Goal: Navigation & Orientation: Understand site structure

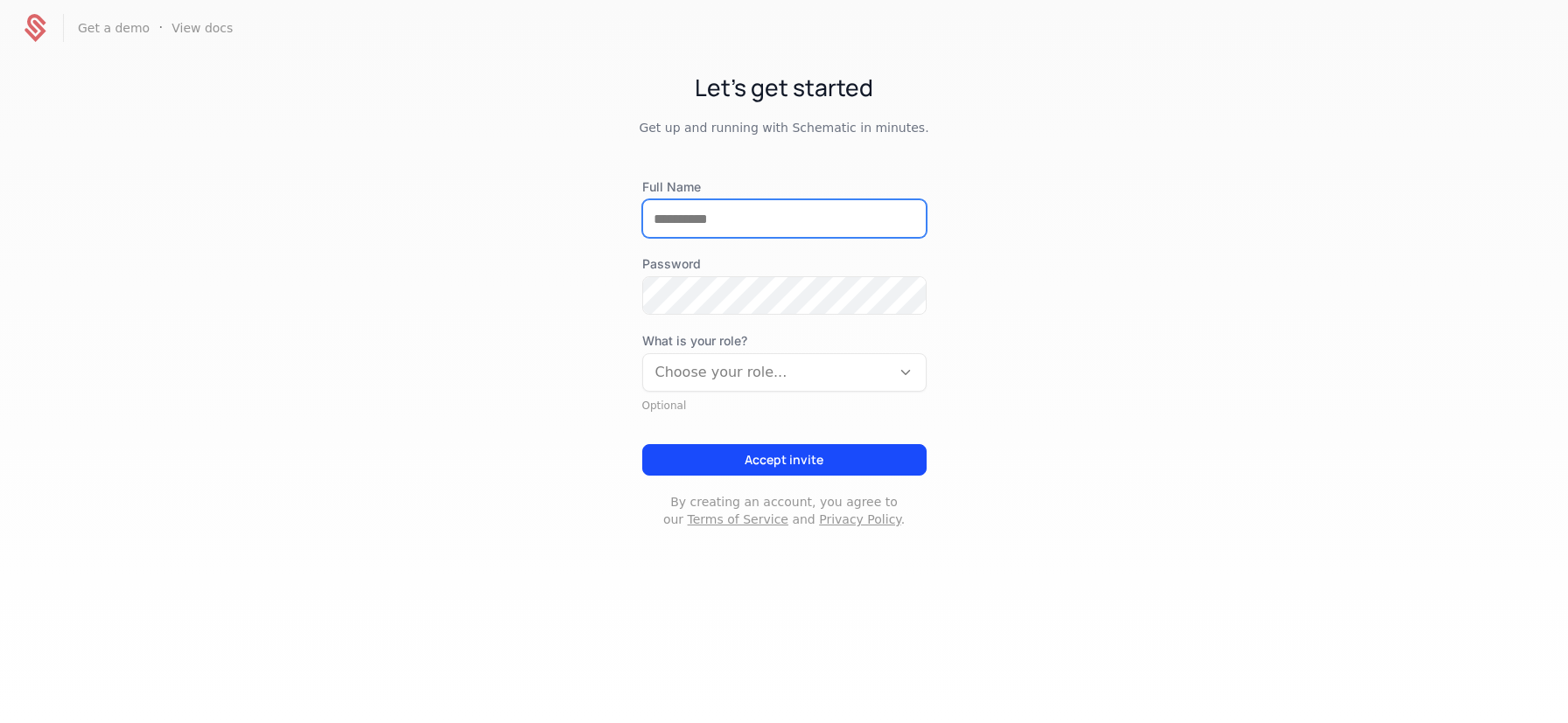
click at [715, 207] on input "Full Name" at bounding box center [784, 218] width 283 height 36
type input "**********"
click at [729, 379] on div at bounding box center [766, 373] width 223 height 25
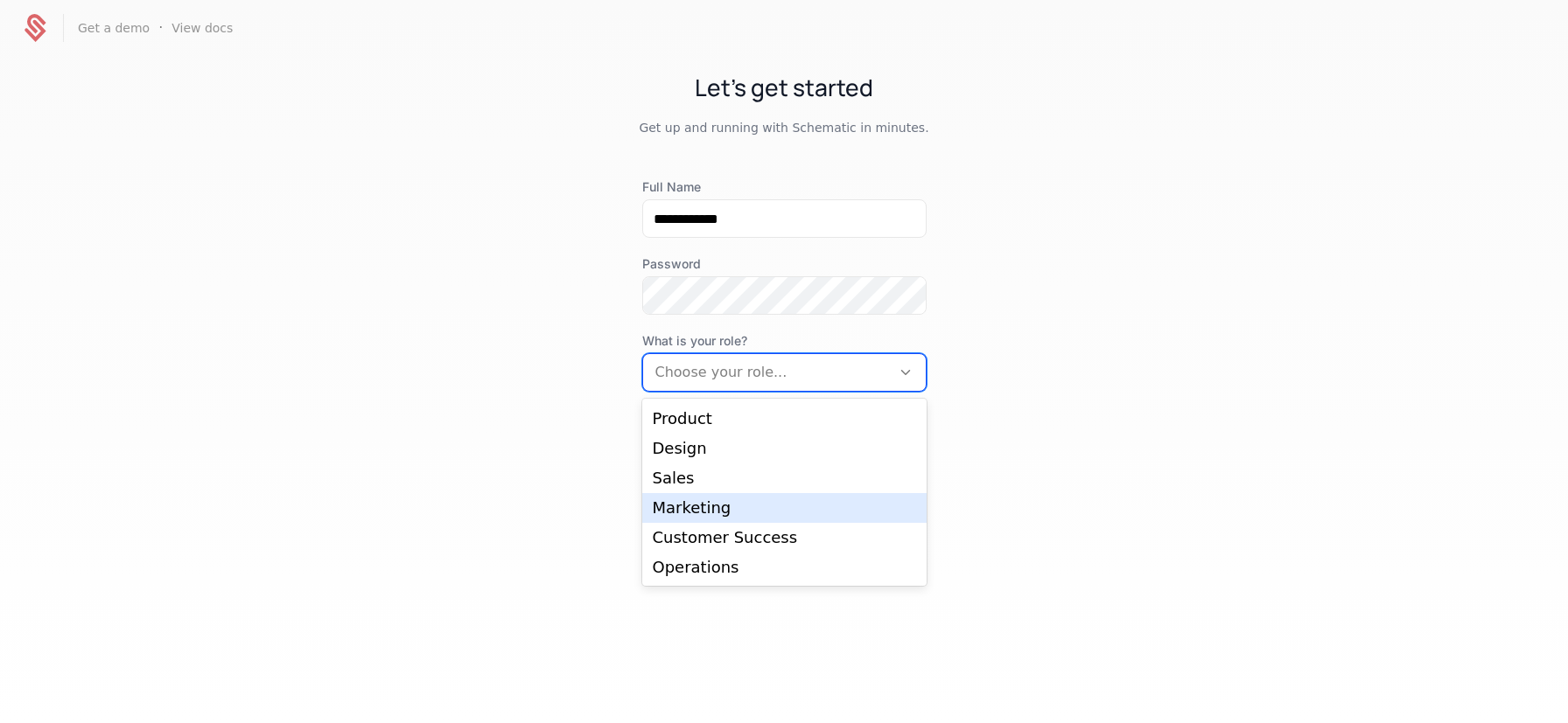
scroll to position [26, 0]
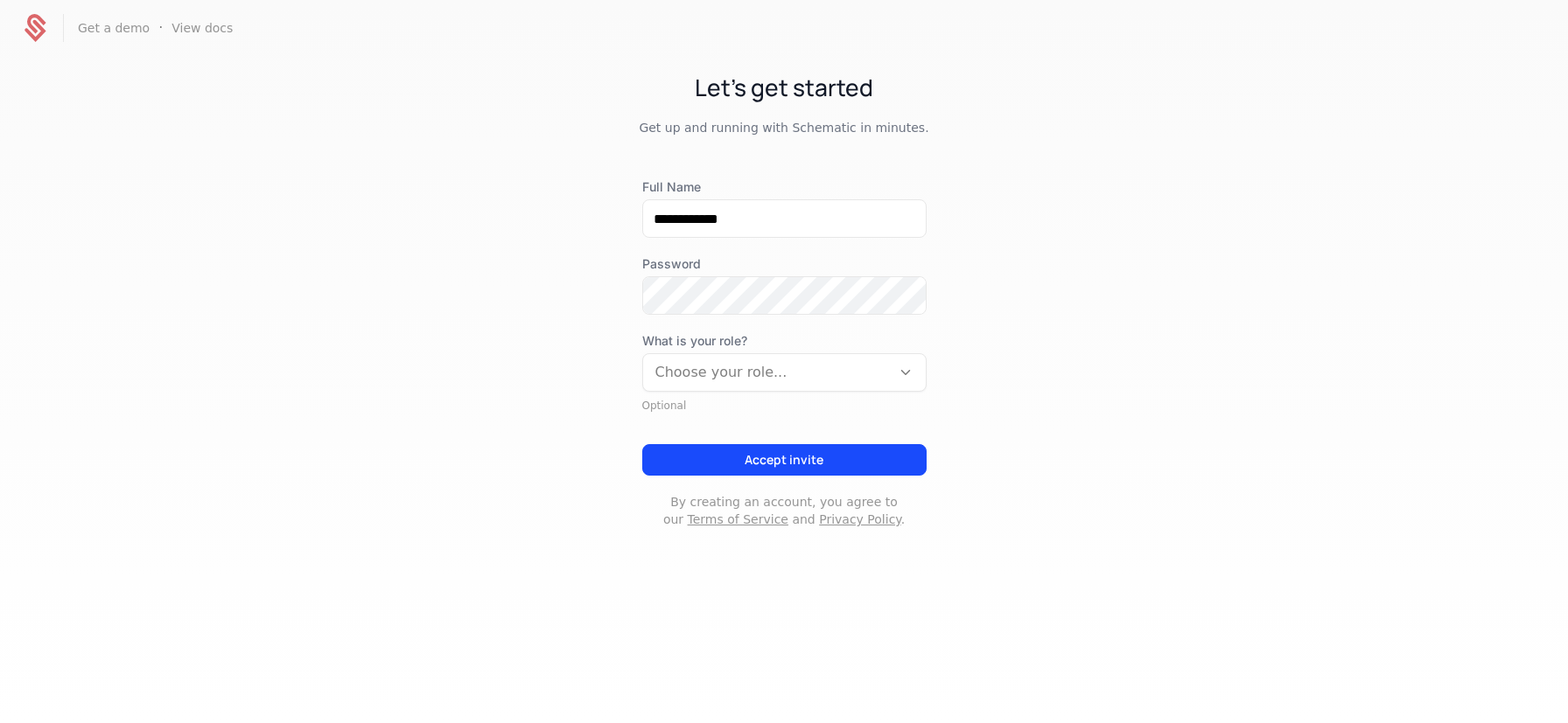
click at [732, 559] on div "**********" at bounding box center [784, 316] width 1568 height 521
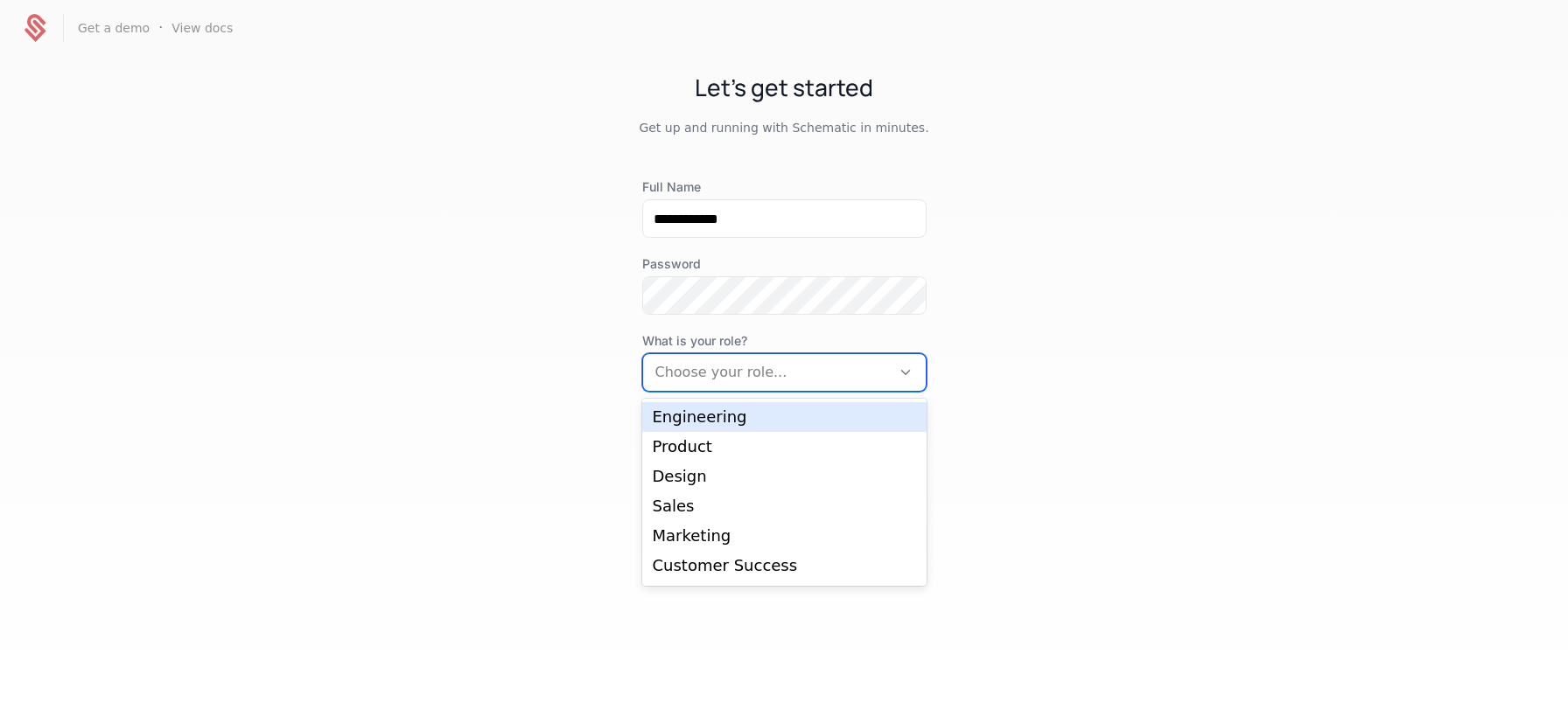
click at [812, 373] on div at bounding box center [766, 373] width 223 height 25
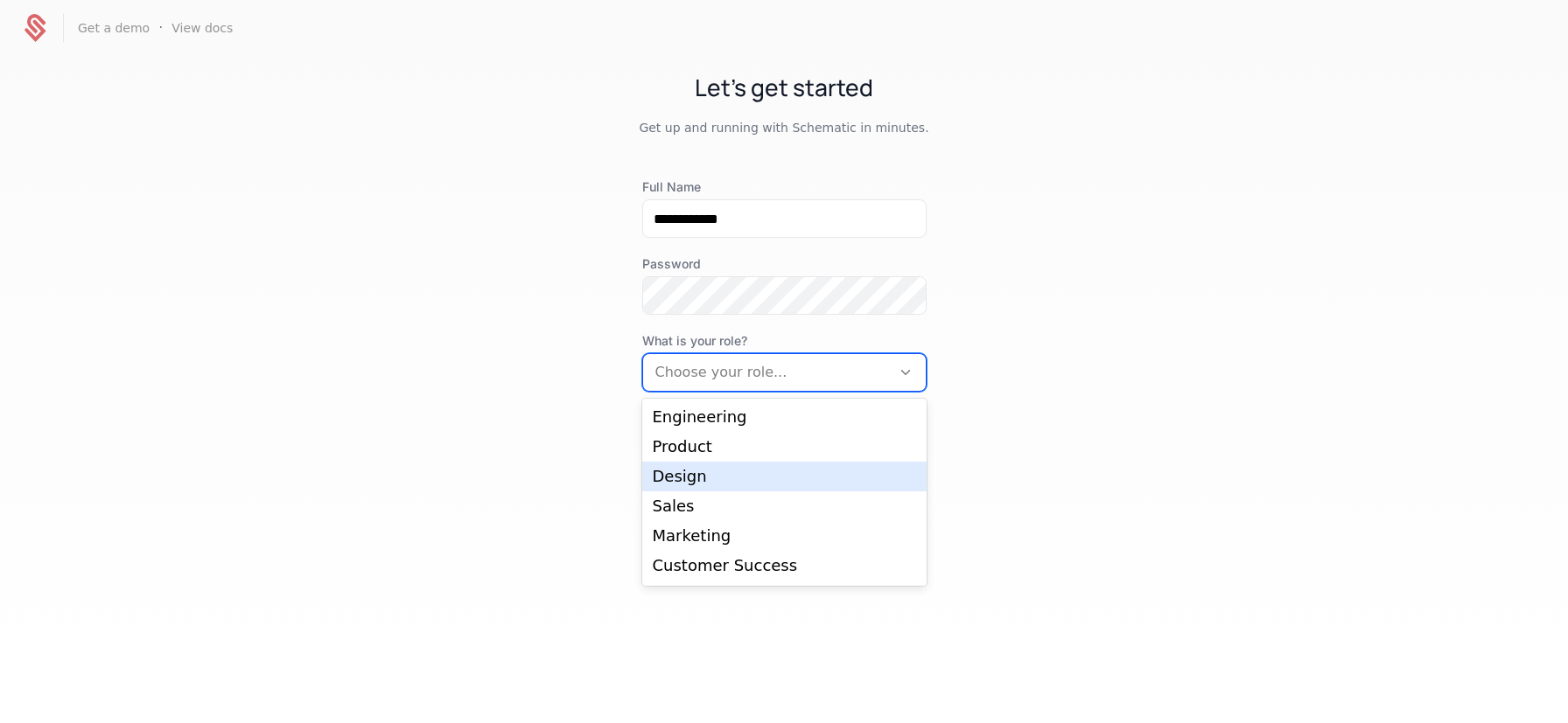
scroll to position [28, 0]
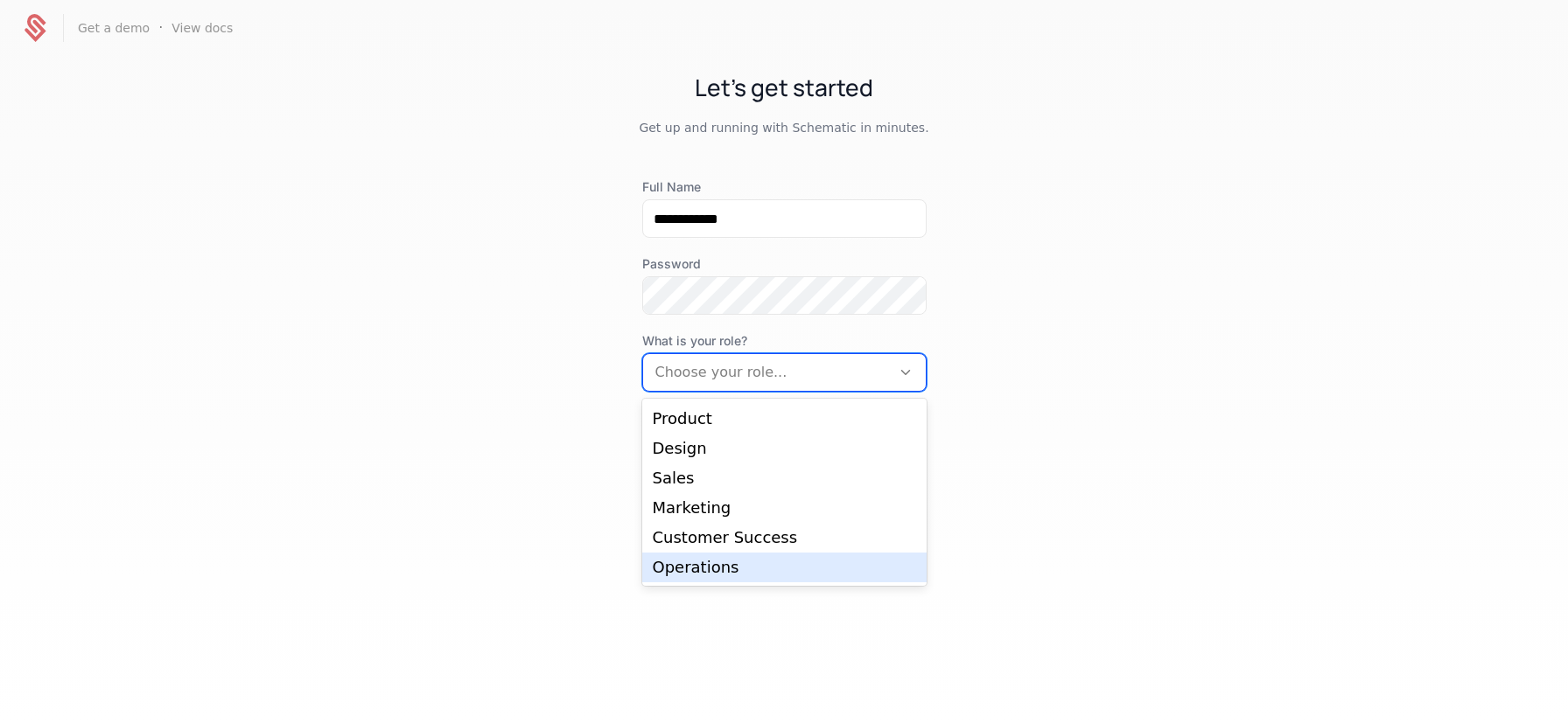
click at [733, 576] on div "Operations" at bounding box center [784, 567] width 284 height 30
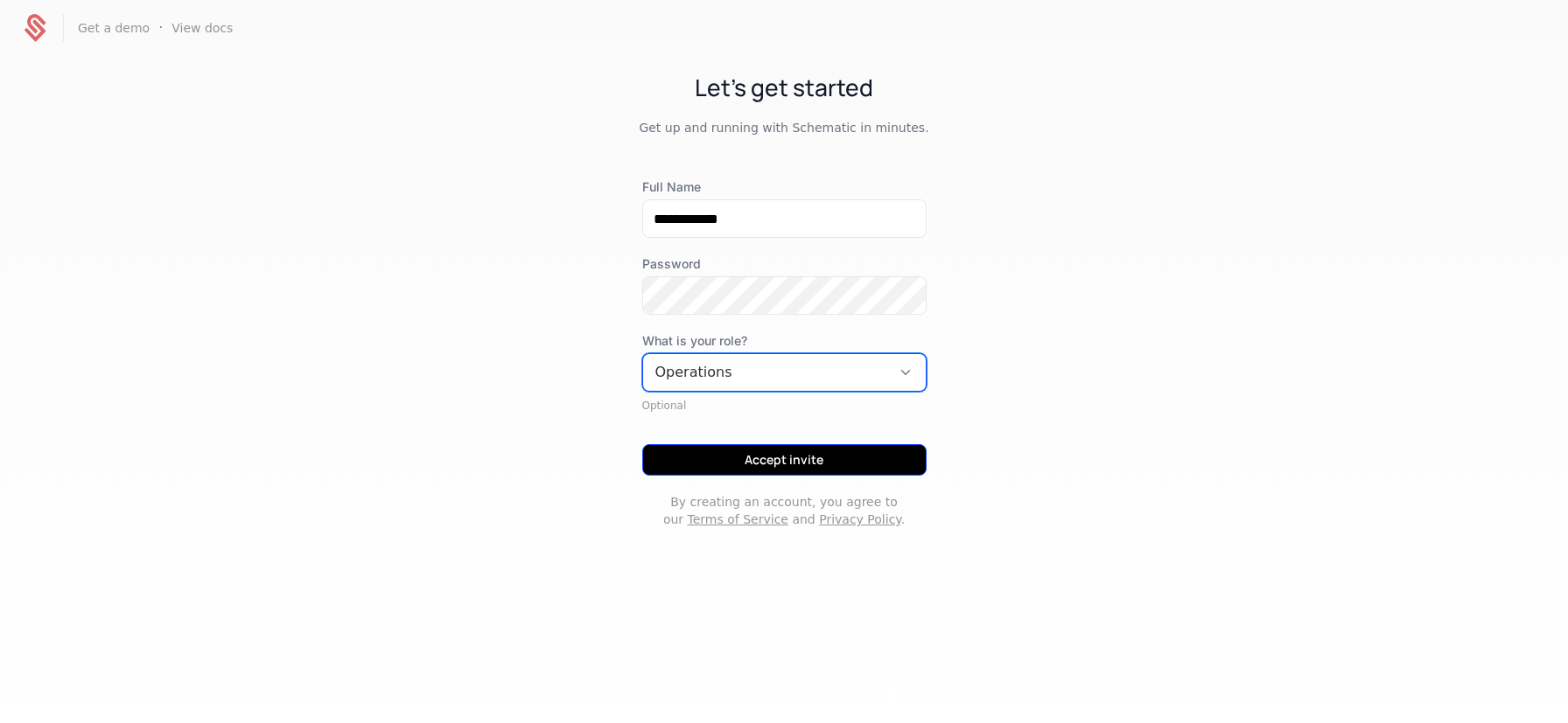
click at [773, 464] on button "Accept invite" at bounding box center [784, 460] width 284 height 32
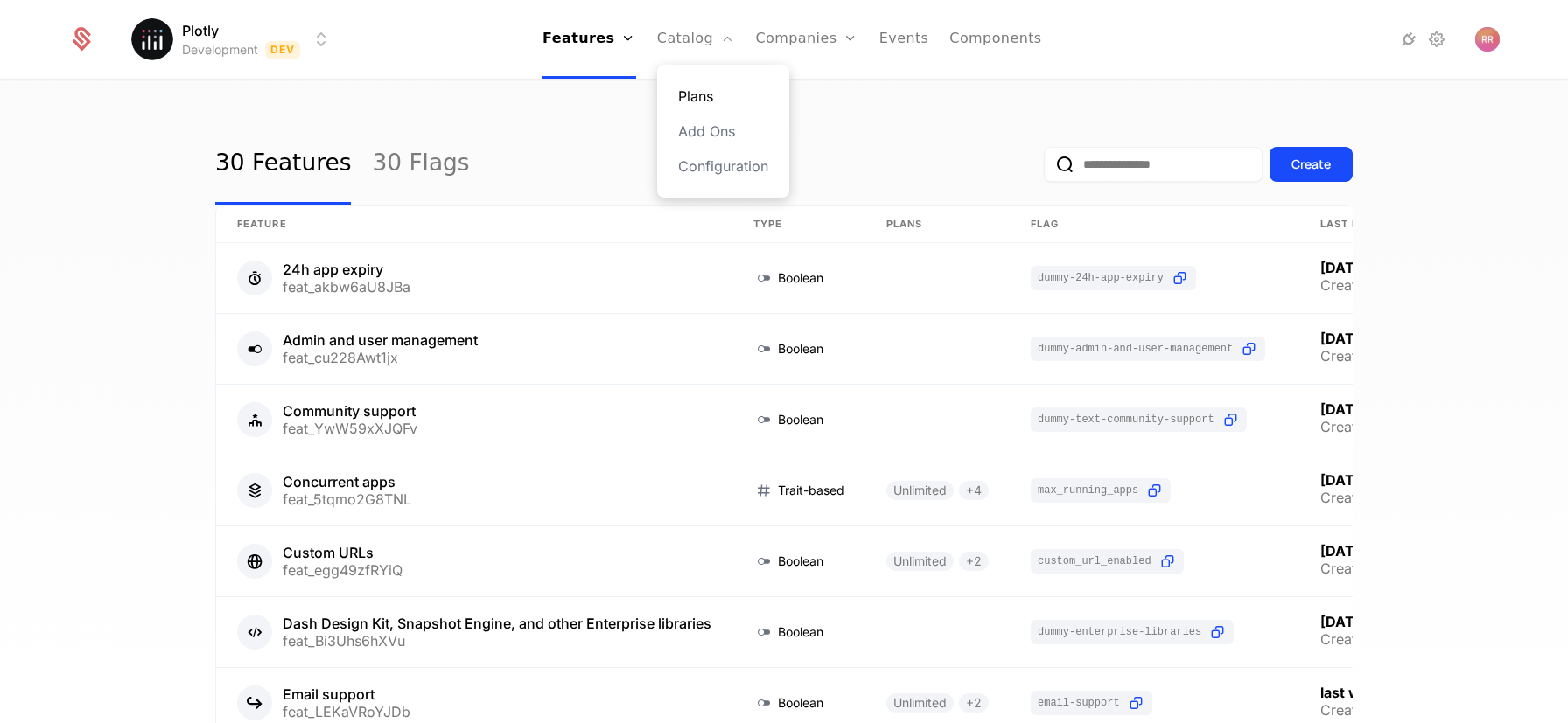
click at [701, 90] on link "Plans" at bounding box center [723, 96] width 90 height 21
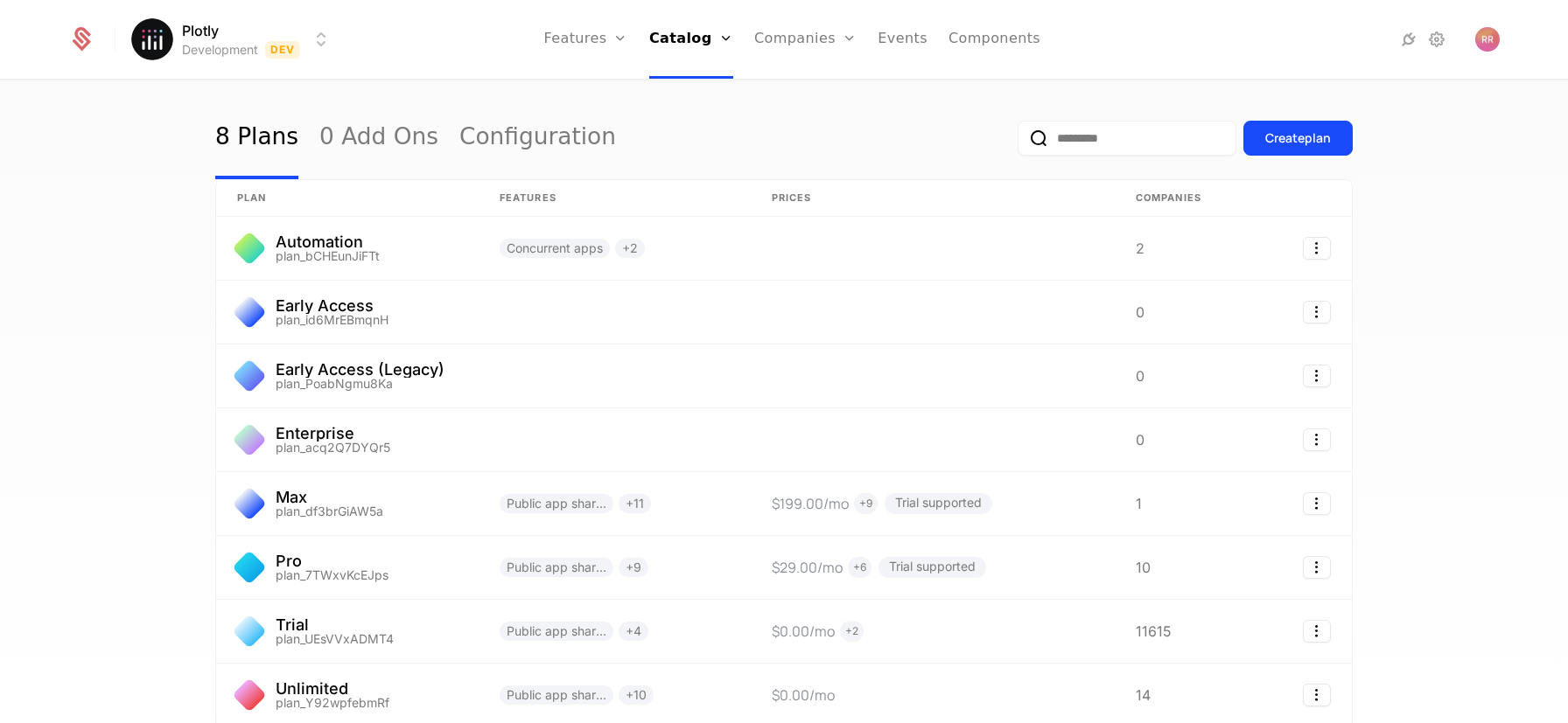
scroll to position [25, 0]
click at [821, 94] on link "Companies" at bounding box center [815, 96] width 80 height 21
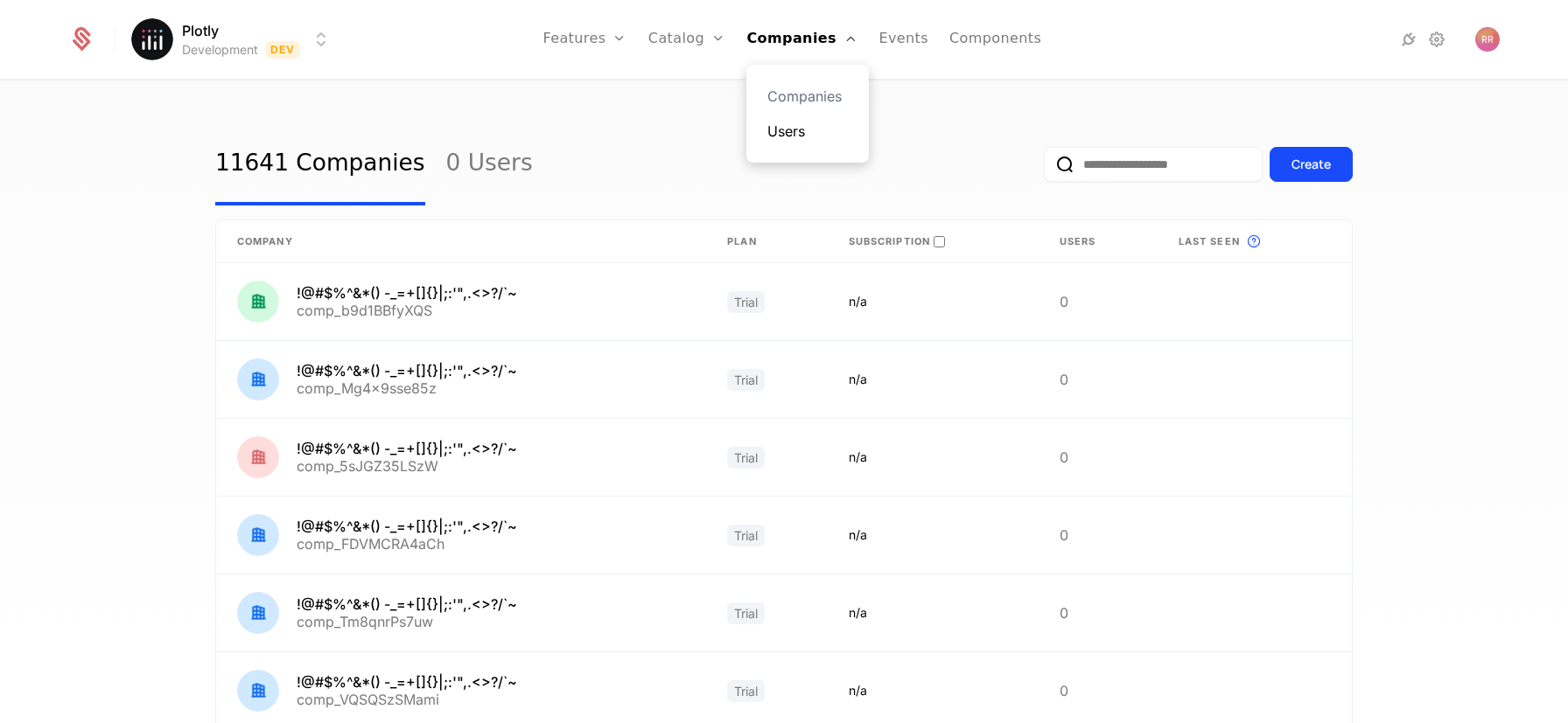
click at [792, 133] on link "Users" at bounding box center [807, 131] width 80 height 21
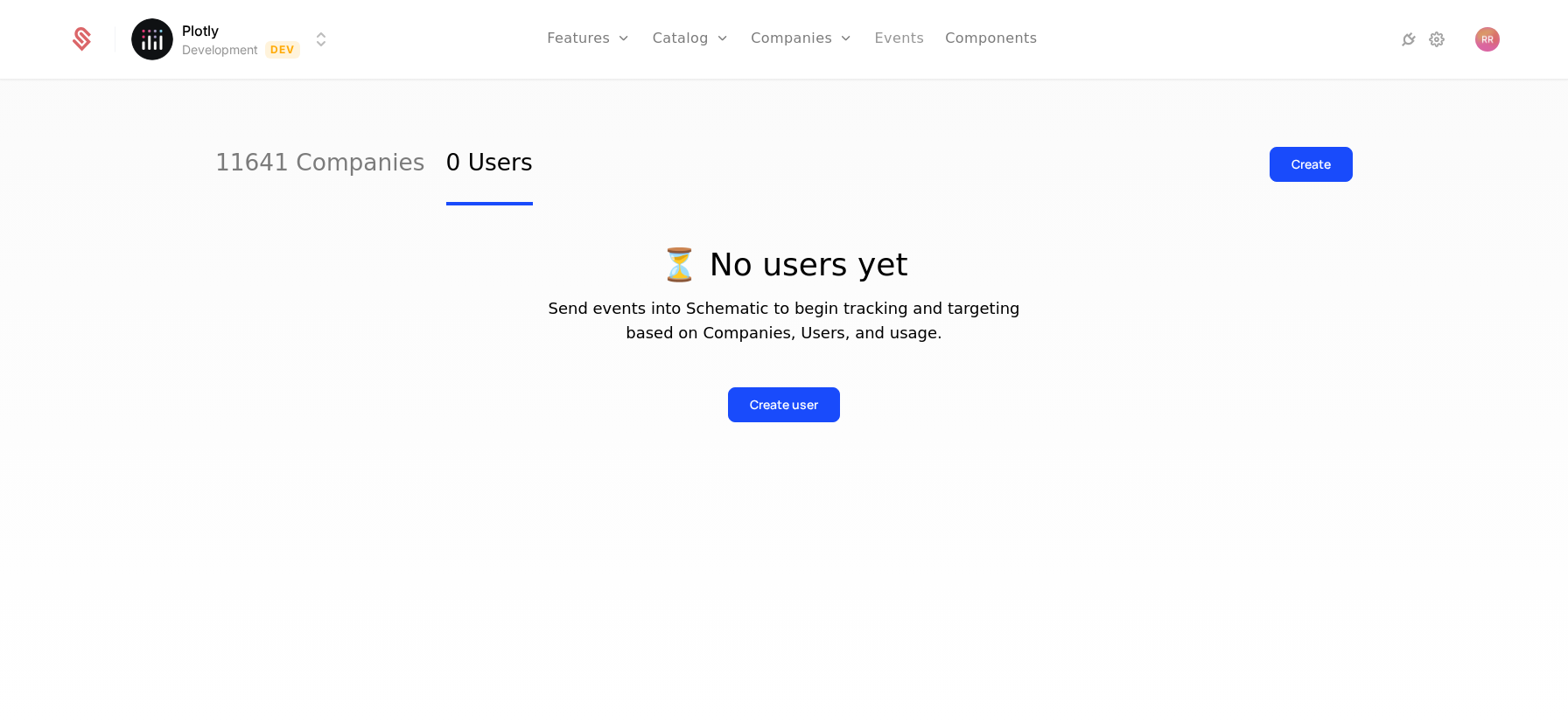
click at [886, 37] on link "Events" at bounding box center [899, 39] width 50 height 79
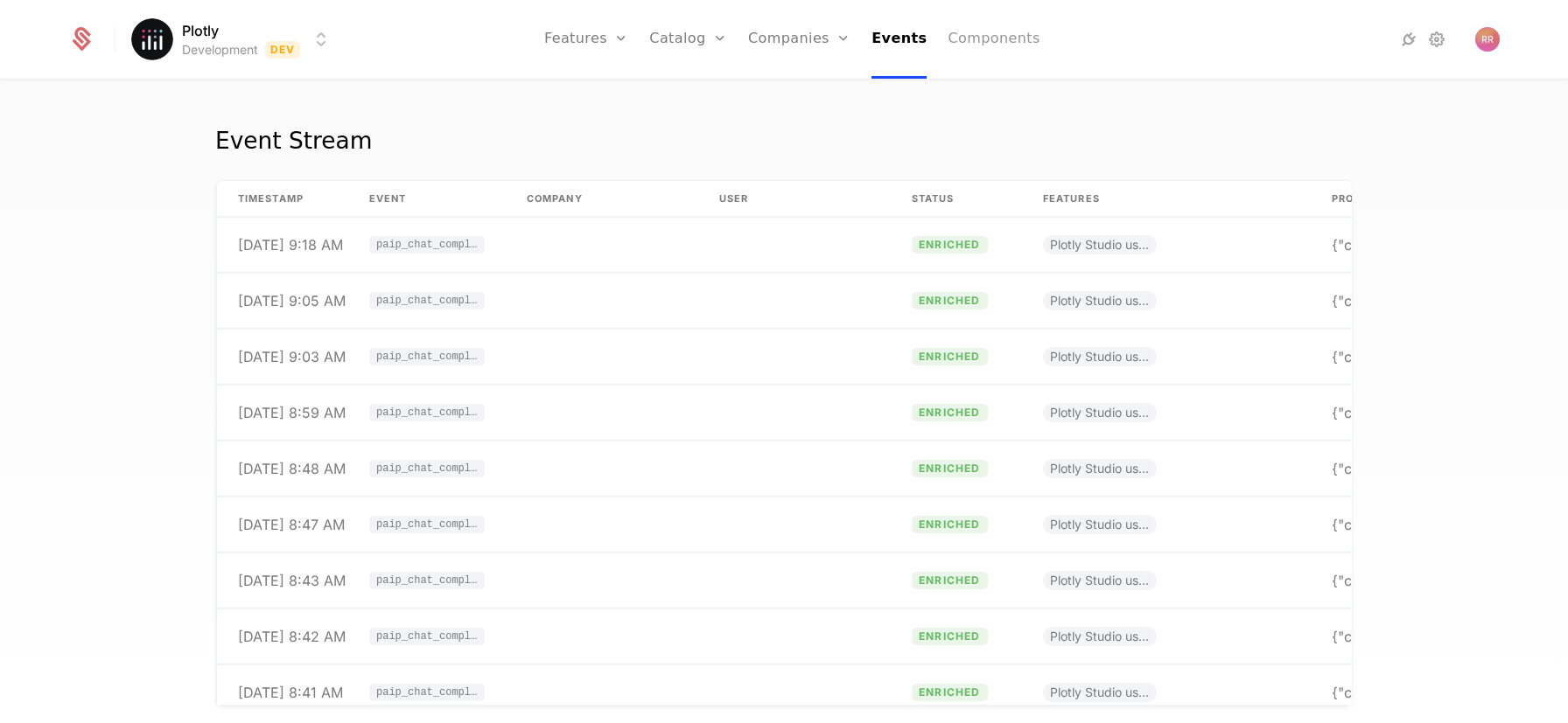
click at [996, 35] on link "Components" at bounding box center [993, 39] width 92 height 79
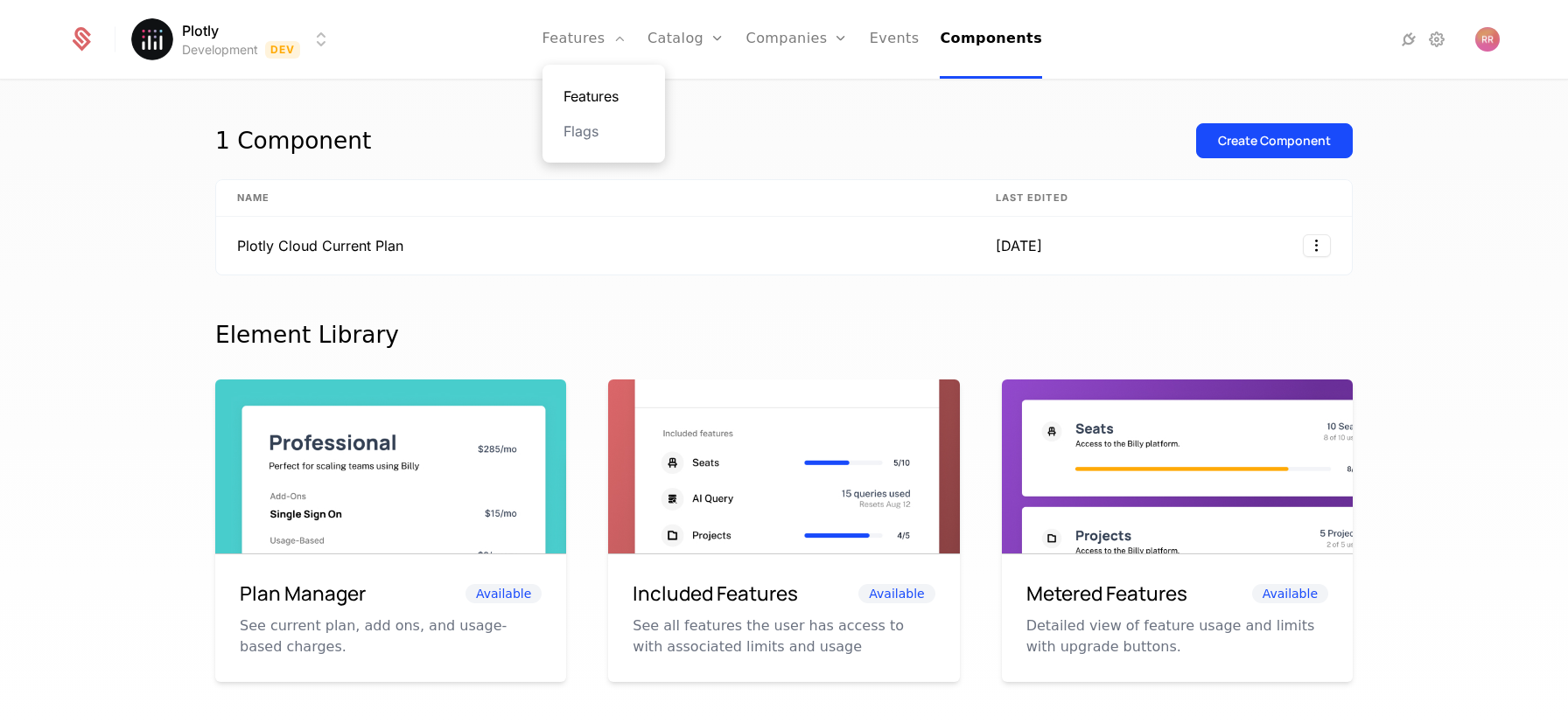
click at [622, 91] on link "Features" at bounding box center [603, 96] width 80 height 21
